Goal: Ask a question

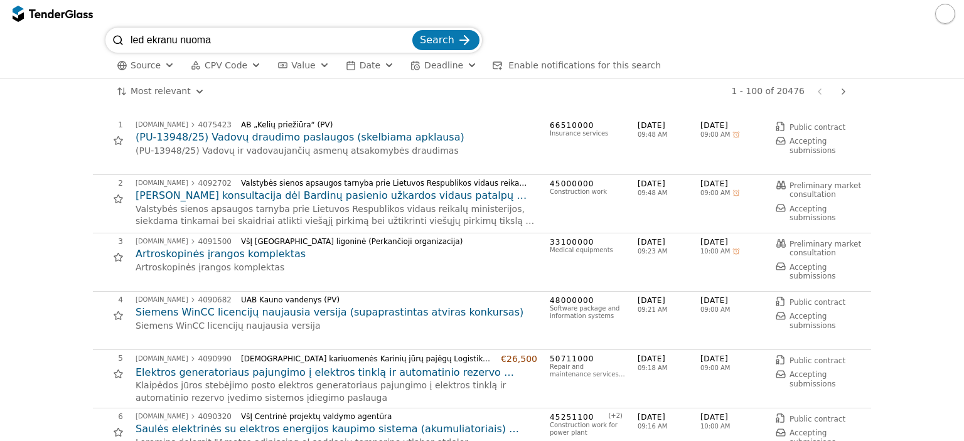
type input "led ekranu nuoma"
click at [412, 30] on button "Search" at bounding box center [445, 40] width 67 height 20
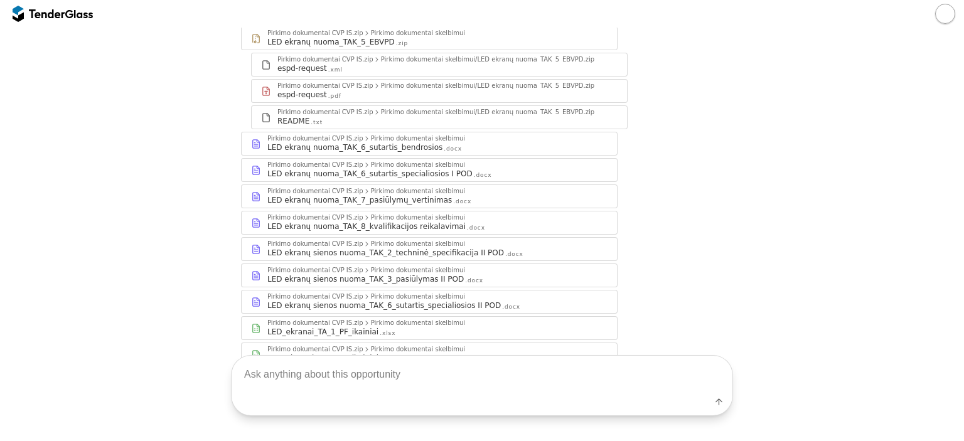
scroll to position [396, 0]
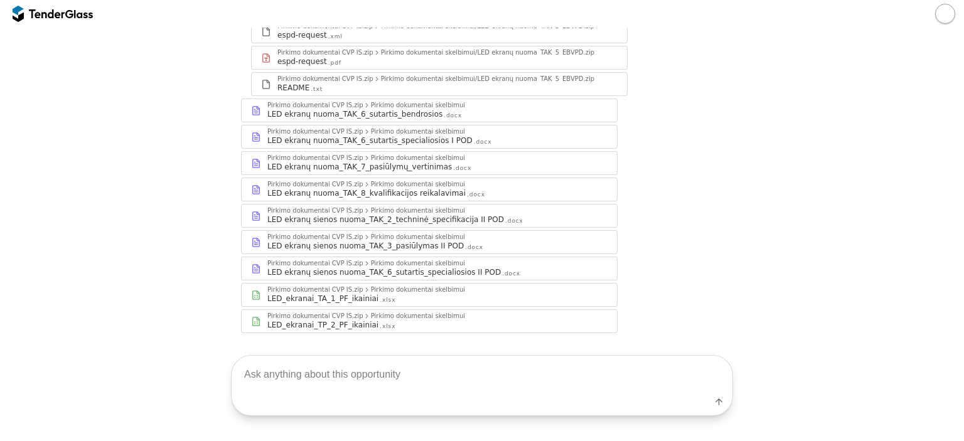
click at [469, 378] on textarea at bounding box center [482, 374] width 501 height 37
type textarea "ar yra ziniu kas laimejo"
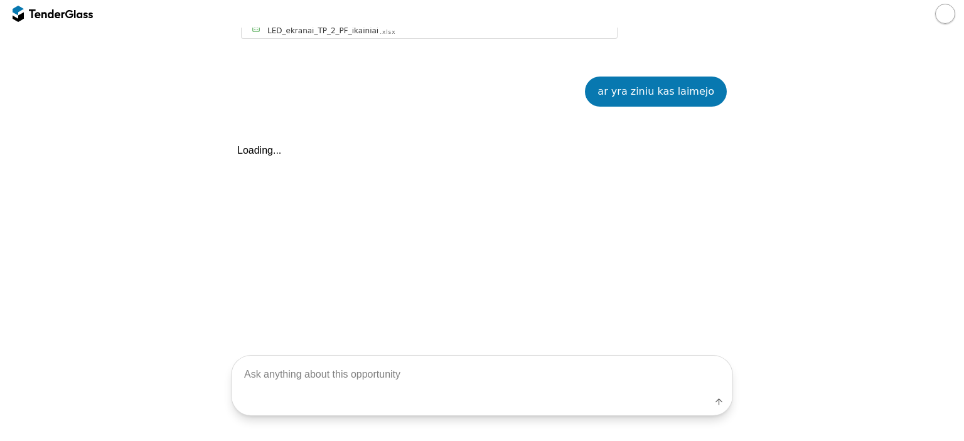
scroll to position [696, 0]
